Goal: Navigation & Orientation: Find specific page/section

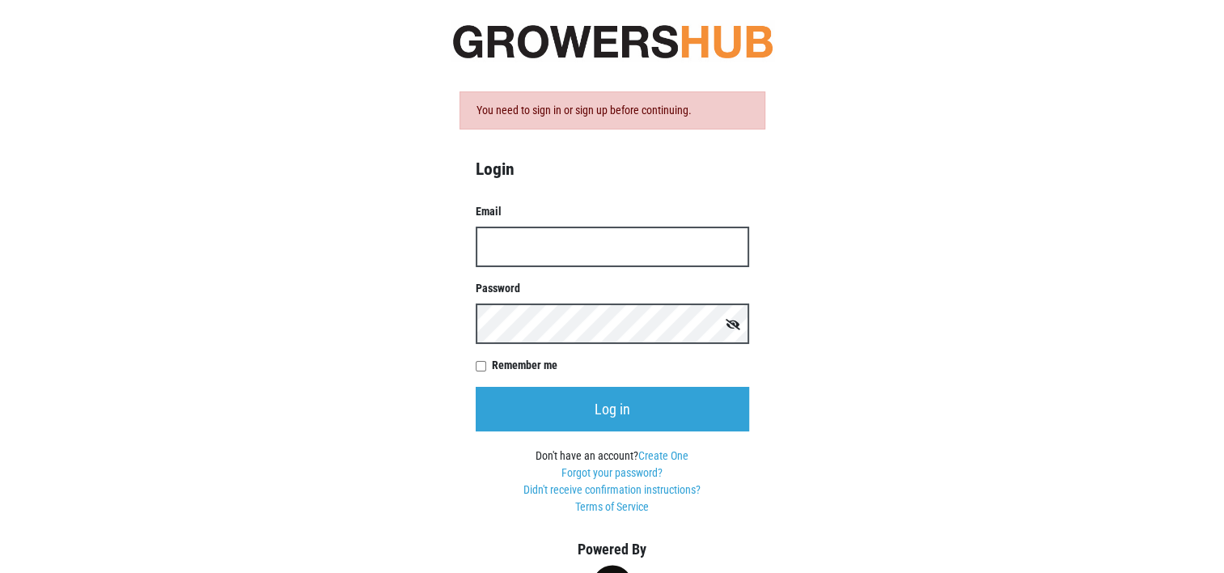
click at [507, 247] on input "Email" at bounding box center [612, 247] width 273 height 40
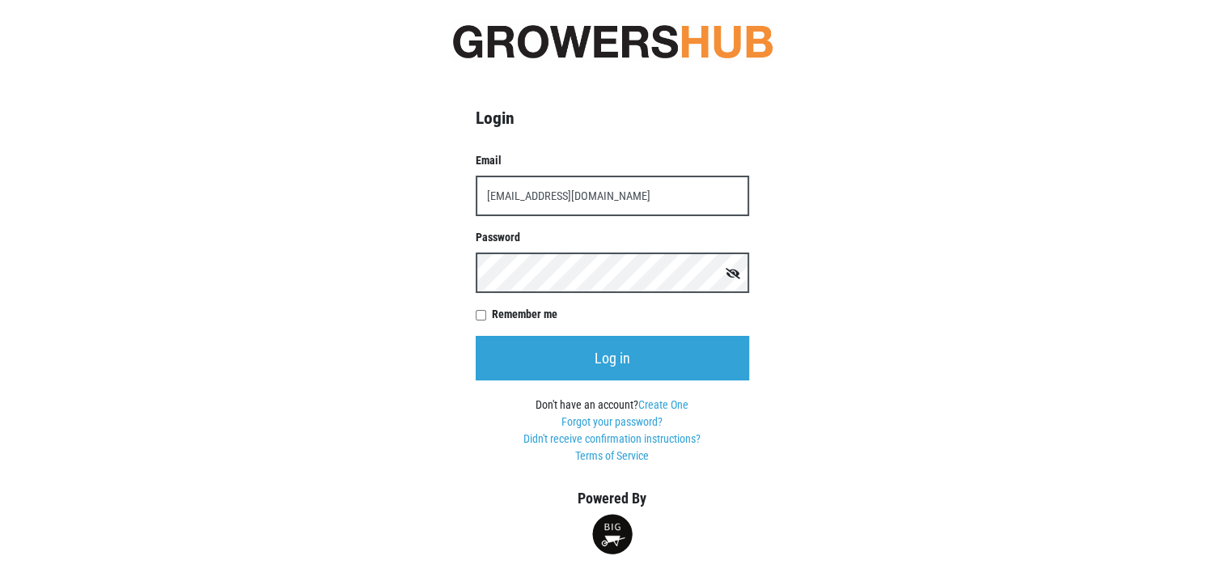
type input "[EMAIL_ADDRESS][DOMAIN_NAME]"
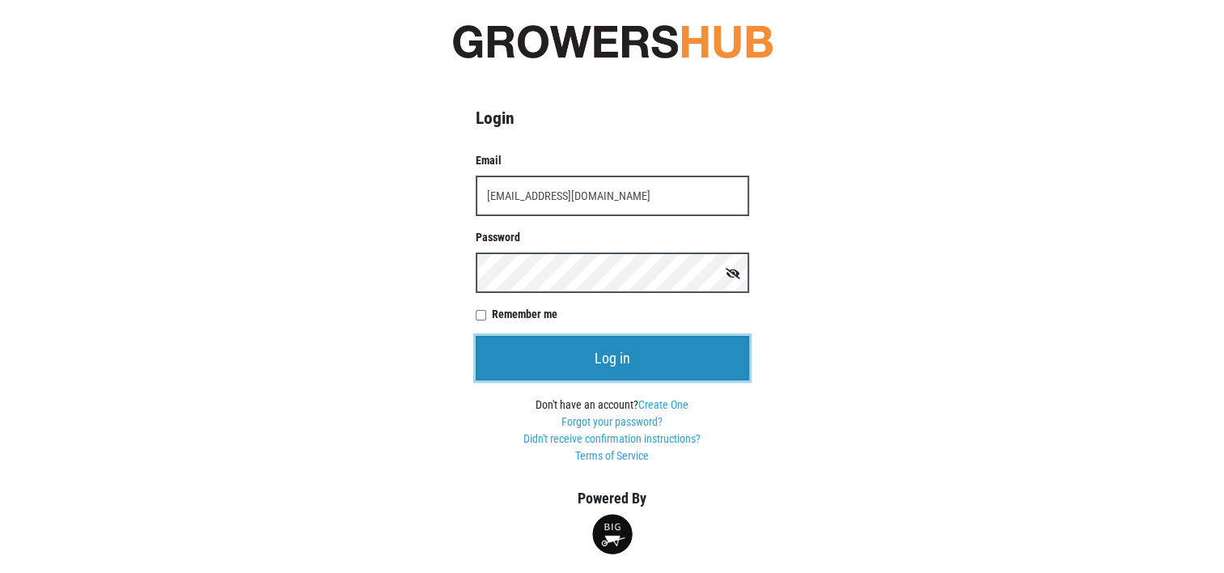
click at [654, 361] on input "Log in" at bounding box center [612, 358] width 273 height 44
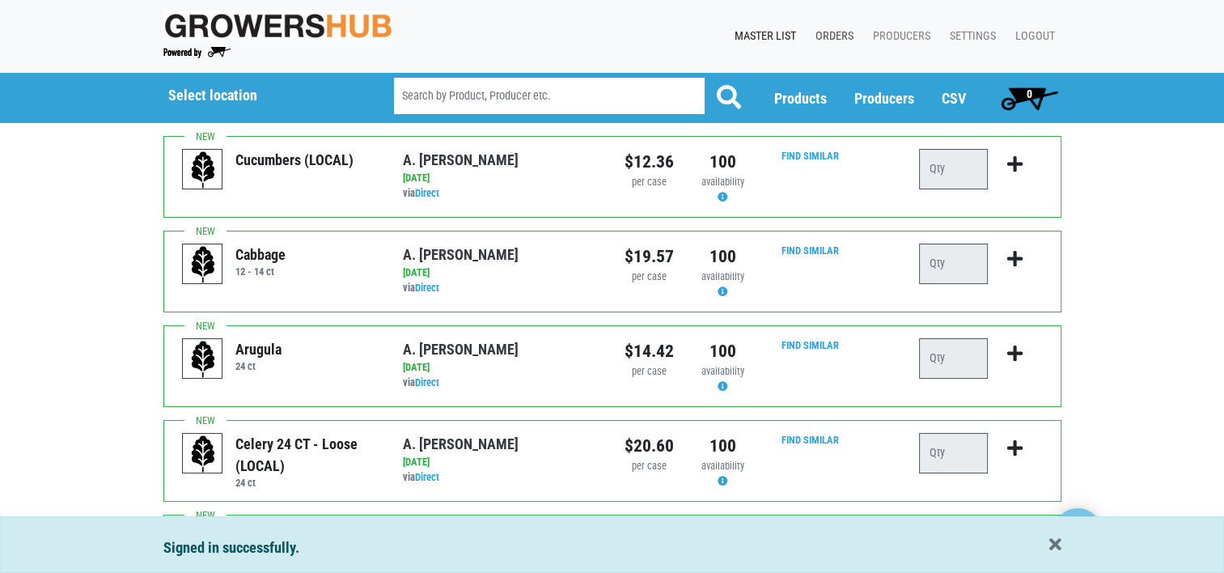
click at [838, 32] on link "Orders" at bounding box center [830, 36] width 57 height 31
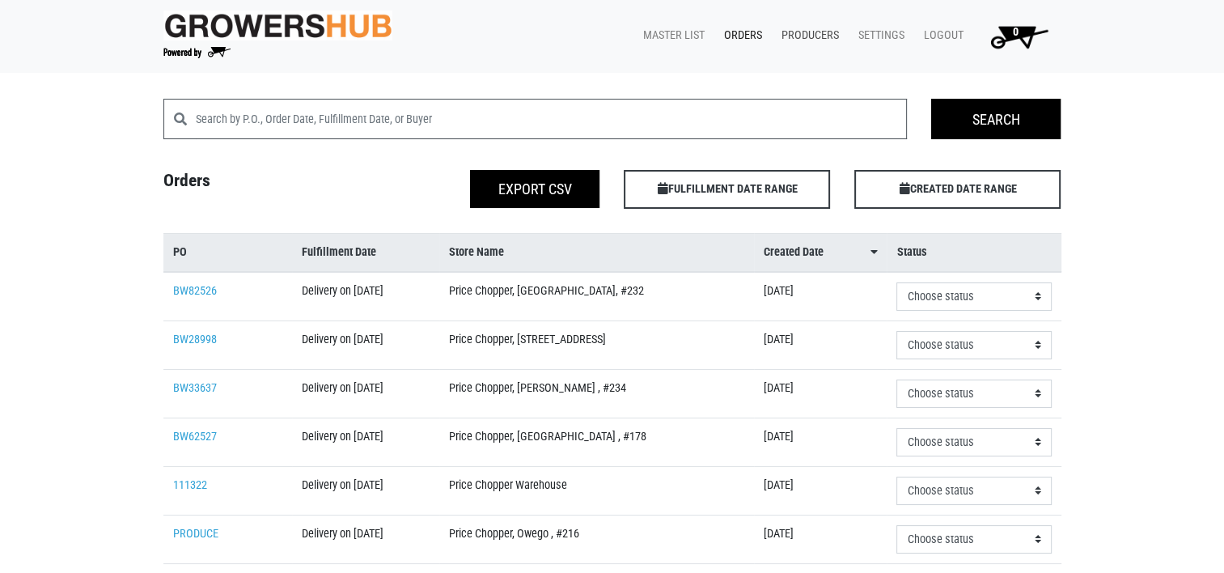
click at [818, 33] on link "Producers" at bounding box center [807, 35] width 77 height 31
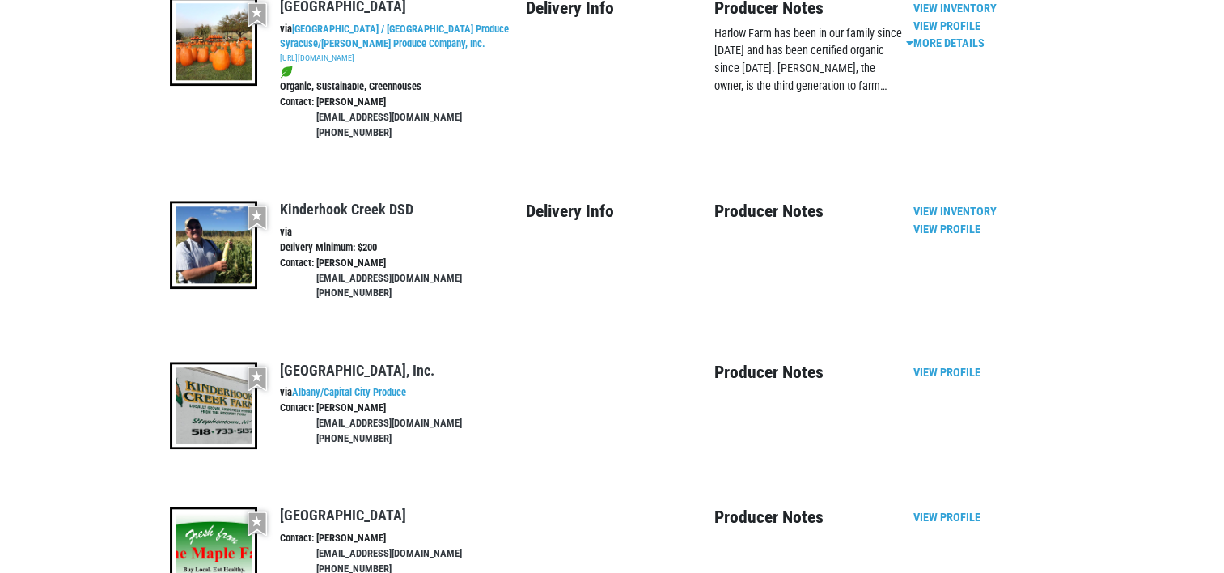
scroll to position [1537, 0]
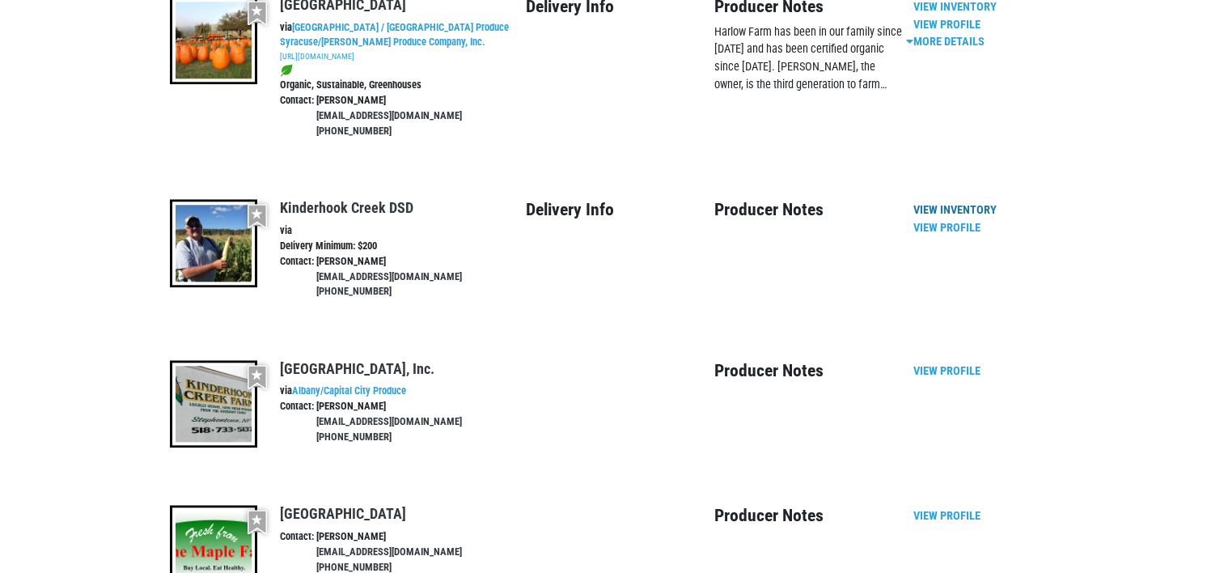
click at [946, 203] on link "View Inventory" at bounding box center [954, 210] width 83 height 14
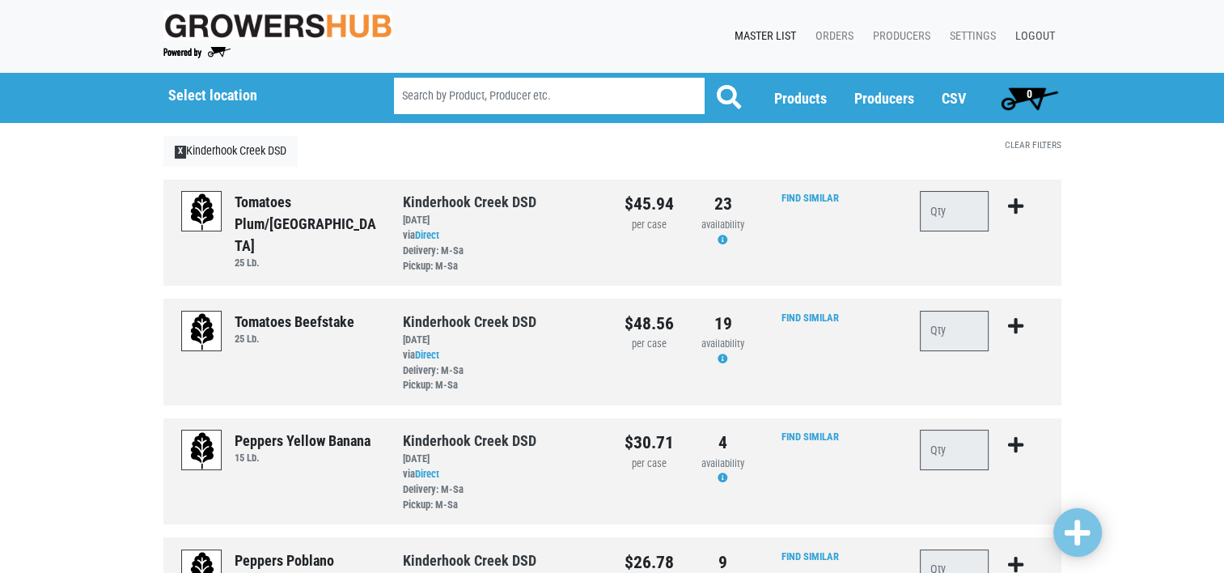
drag, startPoint x: 1030, startPoint y: 35, endPoint x: 1040, endPoint y: 28, distance: 12.3
click at [1030, 35] on link "Logout" at bounding box center [1031, 36] width 59 height 31
